Goal: Book appointment/travel/reservation

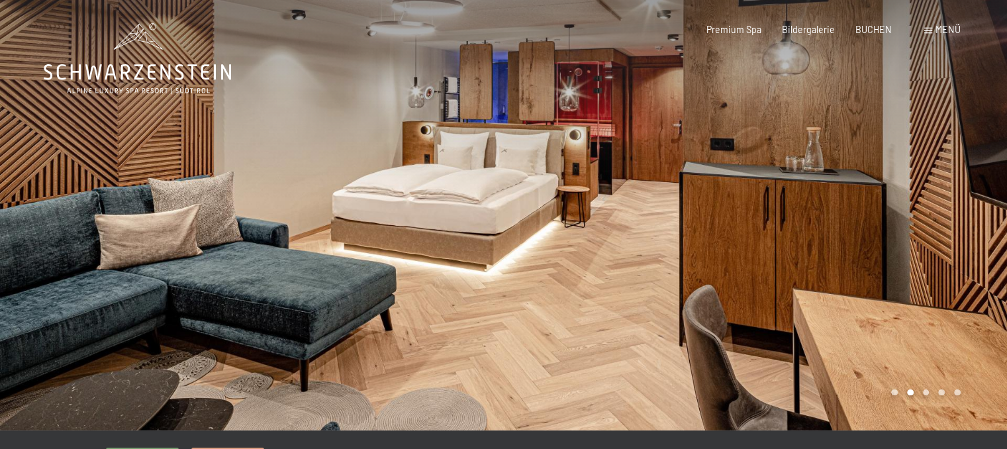
click at [741, 200] on div at bounding box center [756, 215] width 504 height 430
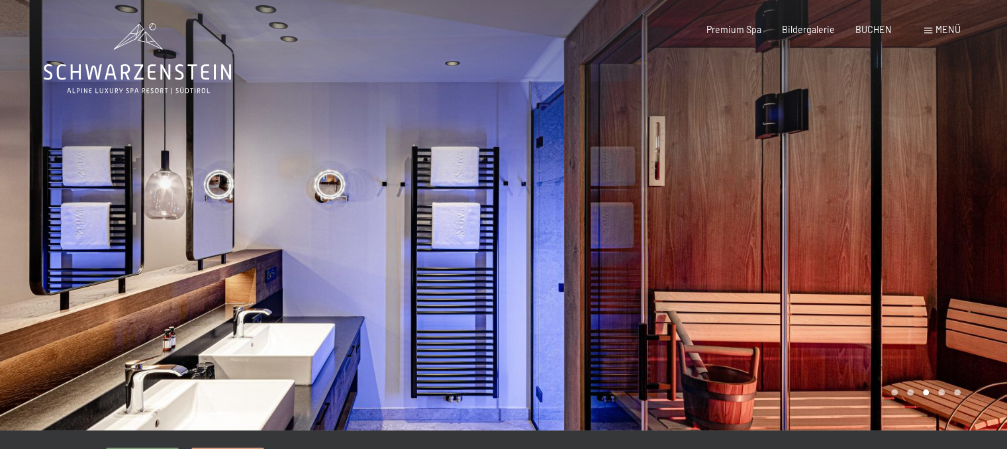
click at [774, 204] on div at bounding box center [756, 215] width 504 height 430
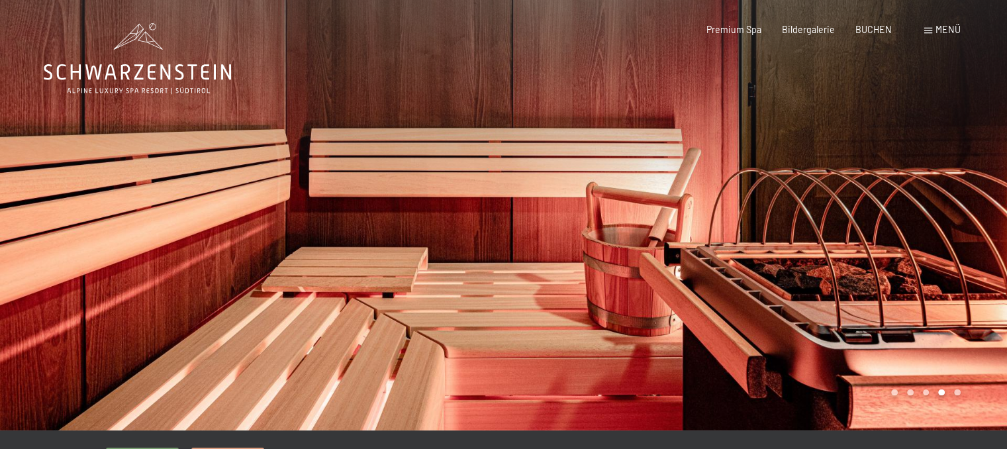
click at [774, 204] on div at bounding box center [756, 215] width 504 height 430
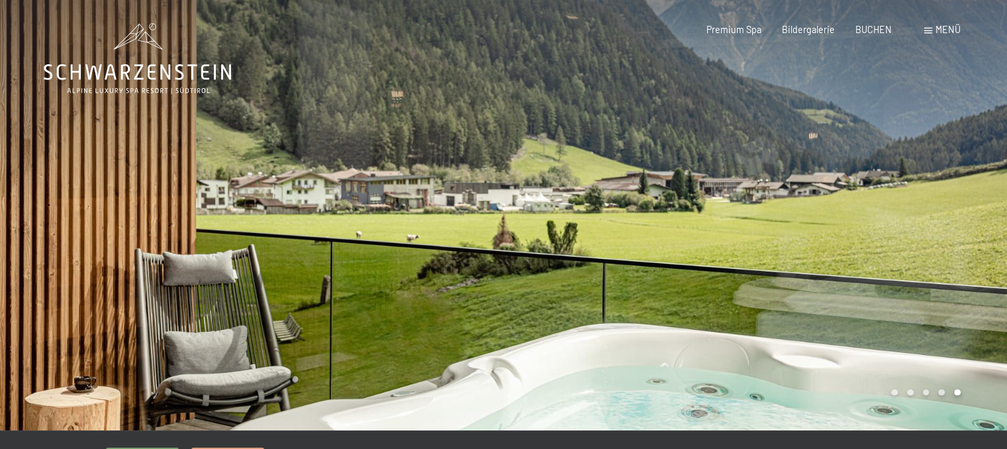
click at [774, 204] on div at bounding box center [756, 215] width 504 height 430
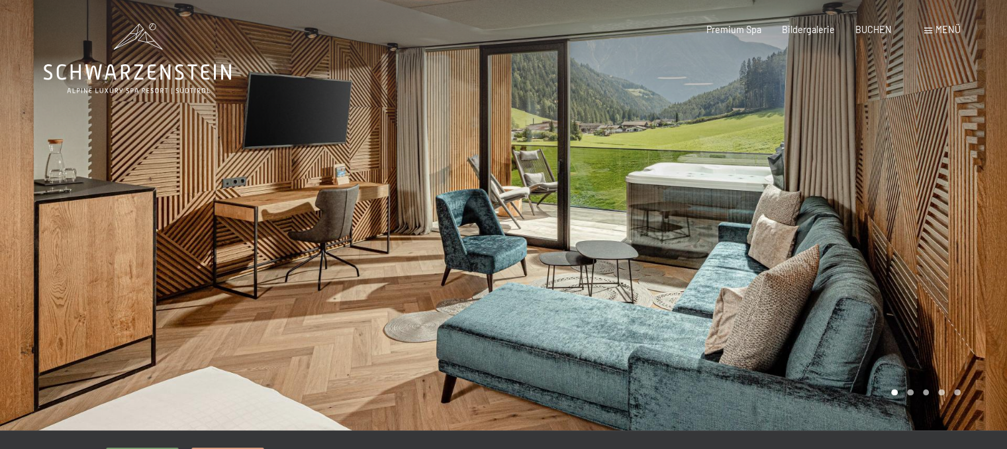
click at [774, 203] on div at bounding box center [756, 215] width 504 height 430
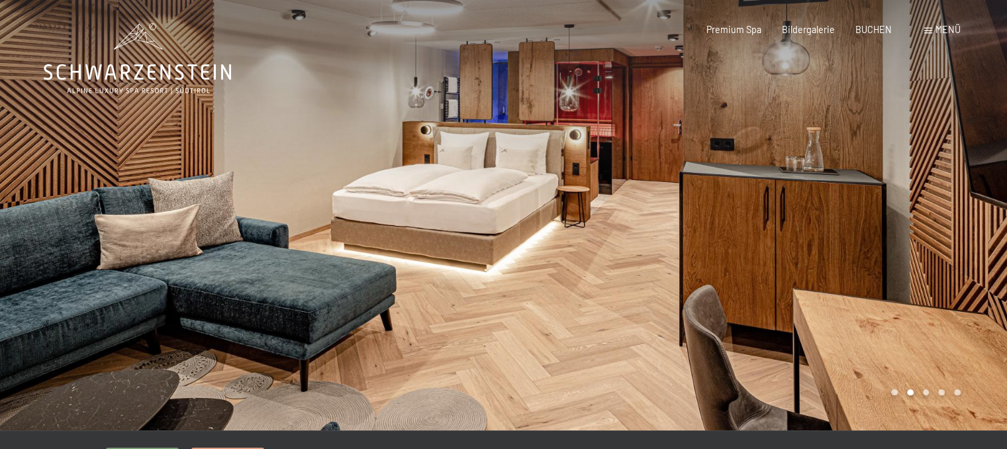
click at [776, 199] on div at bounding box center [756, 215] width 504 height 430
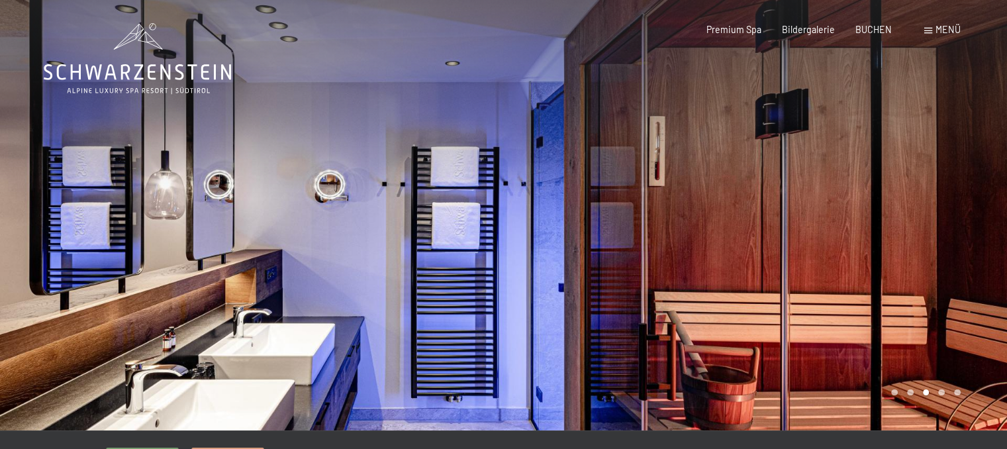
click at [776, 197] on div at bounding box center [756, 215] width 504 height 430
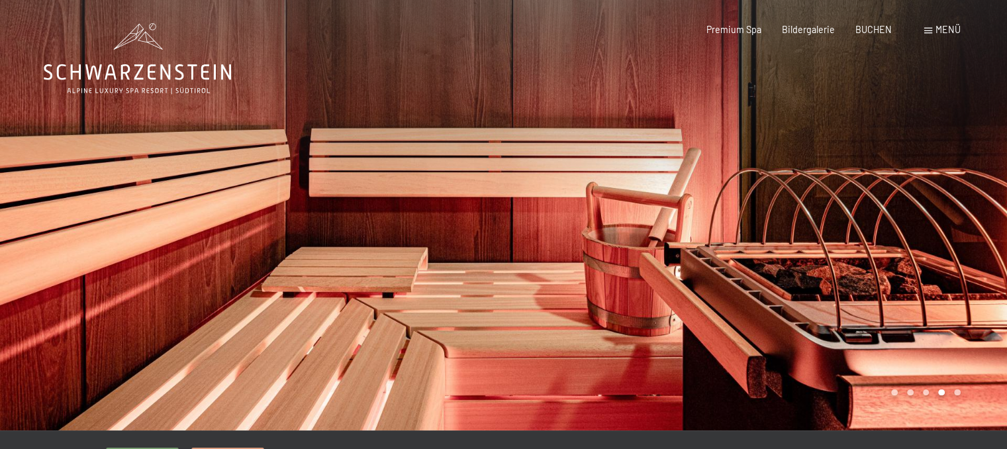
click at [776, 197] on div at bounding box center [756, 215] width 504 height 430
